Goal: Task Accomplishment & Management: Use online tool/utility

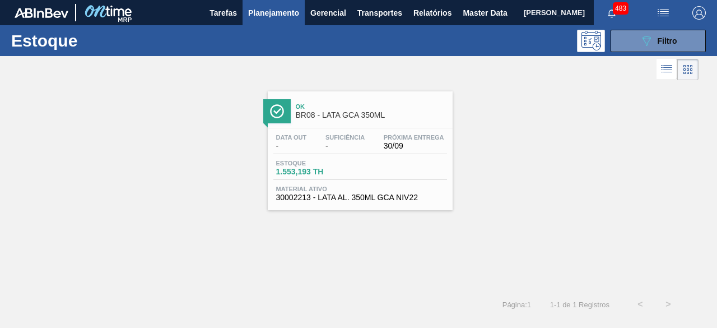
click at [524, 15] on span "[PERSON_NAME]" at bounding box center [554, 12] width 61 height 25
click at [471, 13] on span "Master Data" at bounding box center [485, 12] width 44 height 13
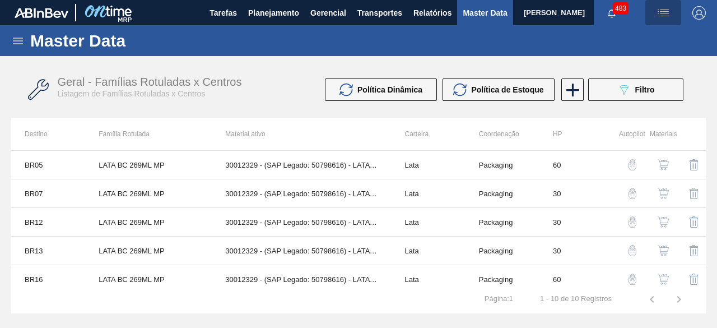
click at [665, 11] on img "button" at bounding box center [663, 12] width 13 height 13
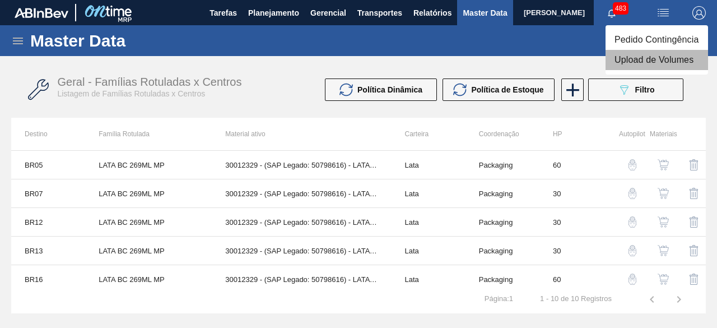
click at [658, 58] on li "Upload de Volumes" at bounding box center [657, 60] width 103 height 20
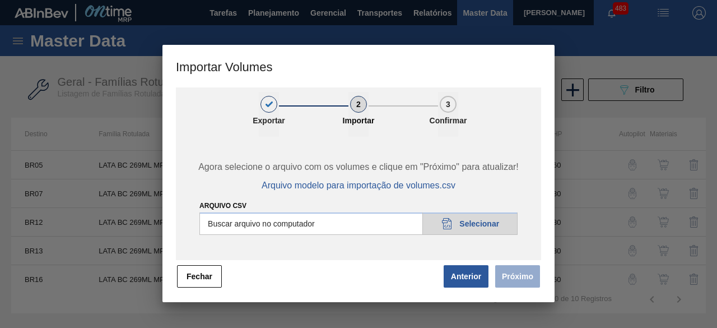
click at [479, 223] on input "Arquivo csv" at bounding box center [358, 223] width 318 height 22
type input "C:\fakepath\Subida Ball D0 + D3 30.09.csv"
click at [525, 276] on button "Próximo" at bounding box center [517, 276] width 45 height 22
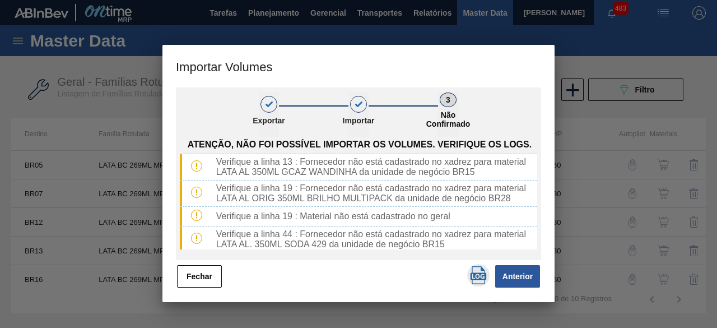
click at [476, 279] on img "button" at bounding box center [479, 275] width 18 height 18
click at [205, 279] on button "Fechar" at bounding box center [199, 276] width 45 height 22
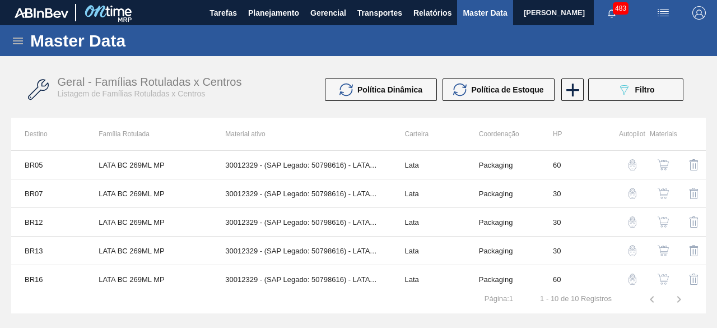
click at [28, 38] on div "Master Data" at bounding box center [358, 40] width 717 height 31
click at [21, 43] on icon at bounding box center [17, 40] width 13 height 13
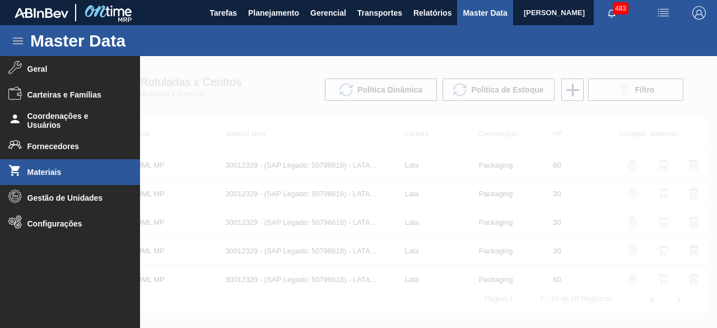
click at [62, 163] on li "Materiais" at bounding box center [70, 172] width 140 height 26
